Goal: Browse casually: Explore the website without a specific task or goal

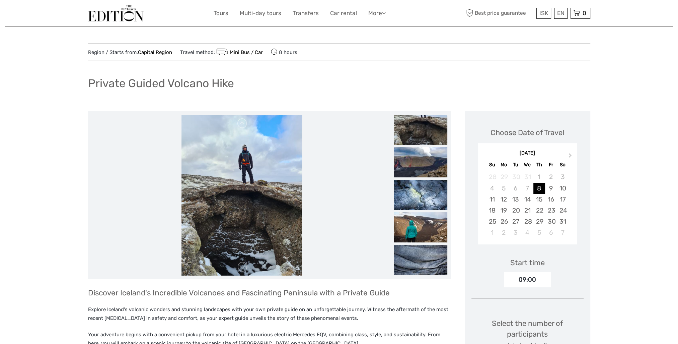
click at [408, 137] on img at bounding box center [421, 130] width 54 height 30
click at [412, 168] on img at bounding box center [421, 162] width 54 height 30
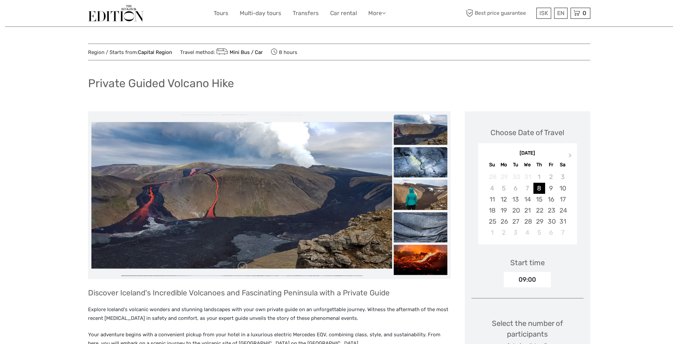
click at [412, 184] on img at bounding box center [421, 195] width 54 height 30
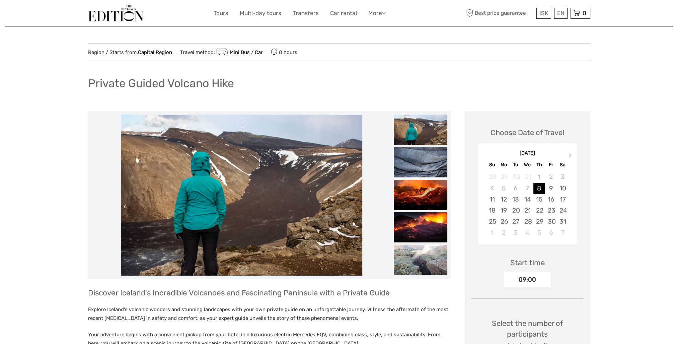
click at [412, 190] on img at bounding box center [421, 195] width 54 height 30
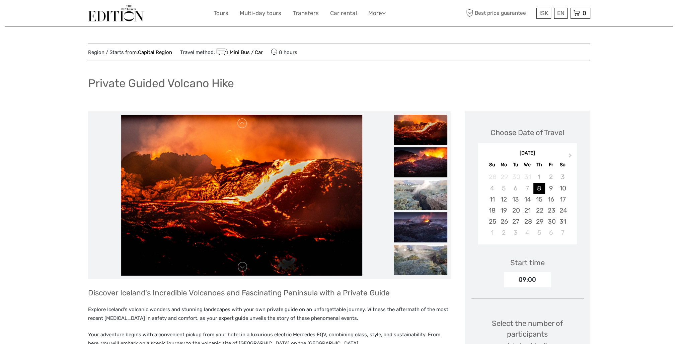
click at [412, 190] on img at bounding box center [421, 195] width 54 height 30
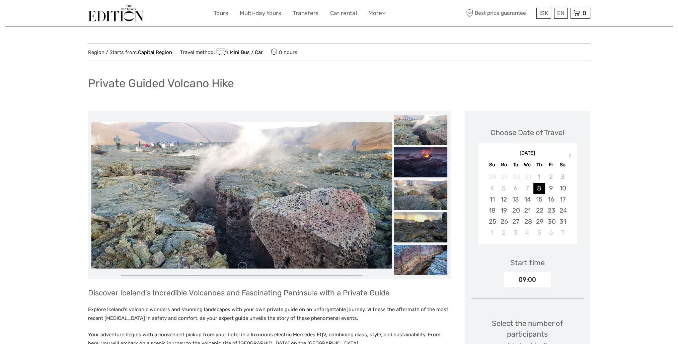
click at [412, 190] on img at bounding box center [421, 195] width 54 height 30
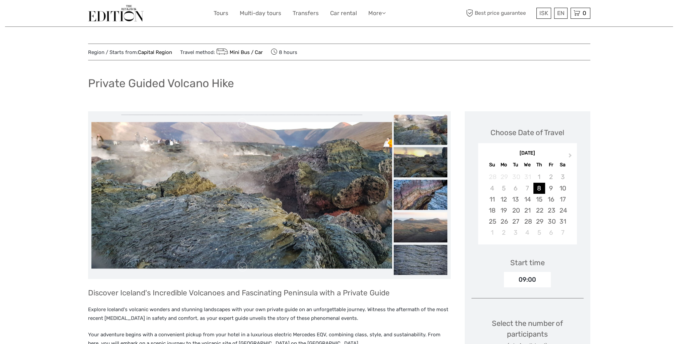
click at [412, 190] on img at bounding box center [421, 195] width 54 height 30
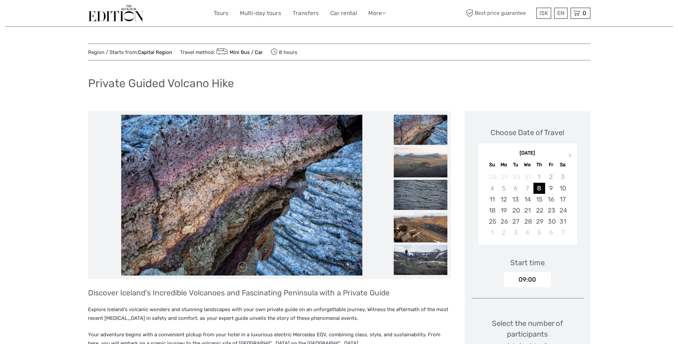
click at [412, 190] on img at bounding box center [421, 195] width 54 height 30
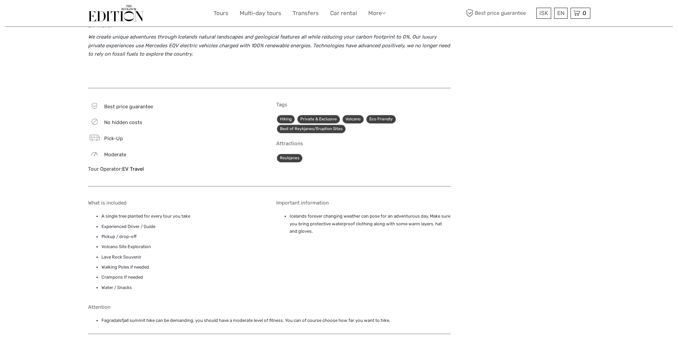
scroll to position [636, 0]
